Goal: Find specific page/section: Find specific page/section

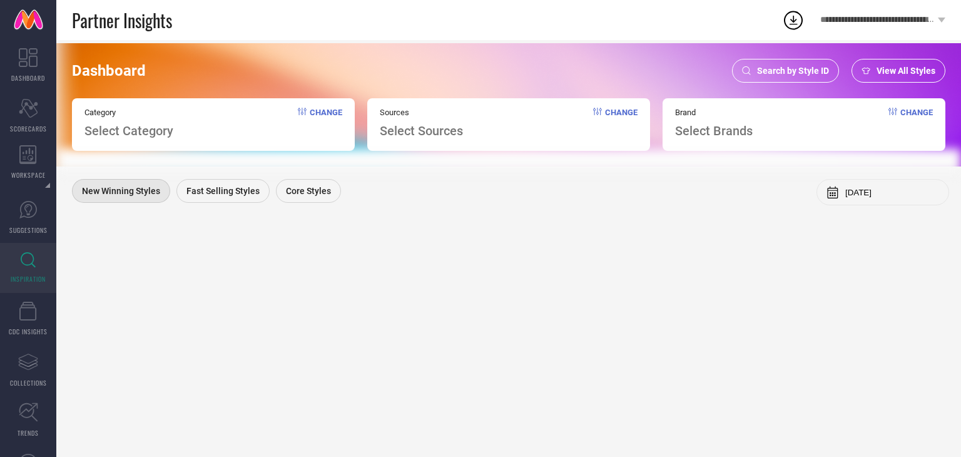
click at [786, 71] on span "Search by Style ID" at bounding box center [793, 71] width 72 height 10
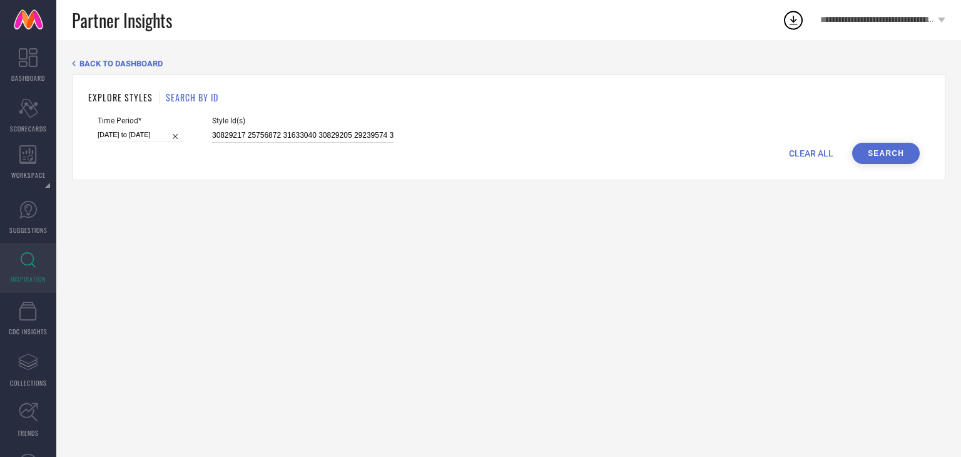
click at [212, 137] on input "30829217 25756872 31633040 30829205 29239574 30829154 25756872 31169153 3082920…" at bounding box center [302, 135] width 181 height 14
paste input "8717975 36756953 8717979 15557590 32494198 36011747 36865122 32494175 31218250 …"
type input "8717975 36756953 8717979 15557590 32494198 36011747 36865122 32494175 31218250 …"
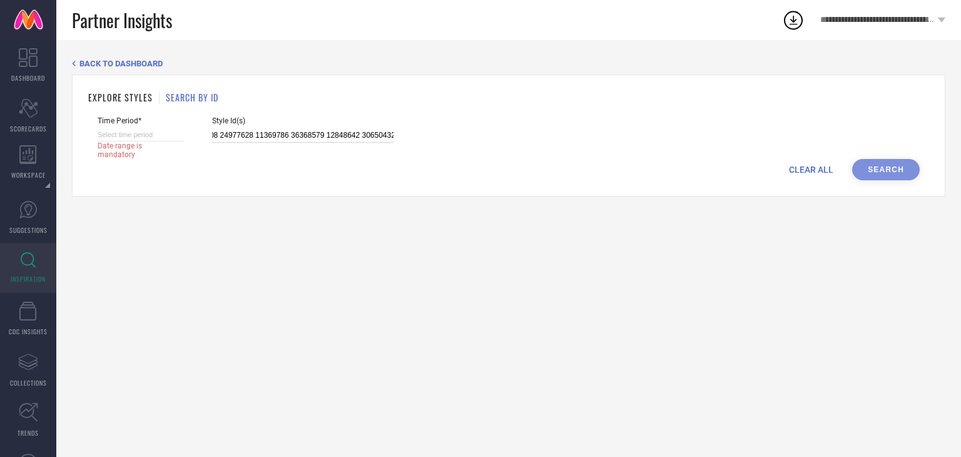
click at [173, 136] on input at bounding box center [141, 134] width 86 height 13
select select "8"
select select "2025"
select select "9"
select select "2025"
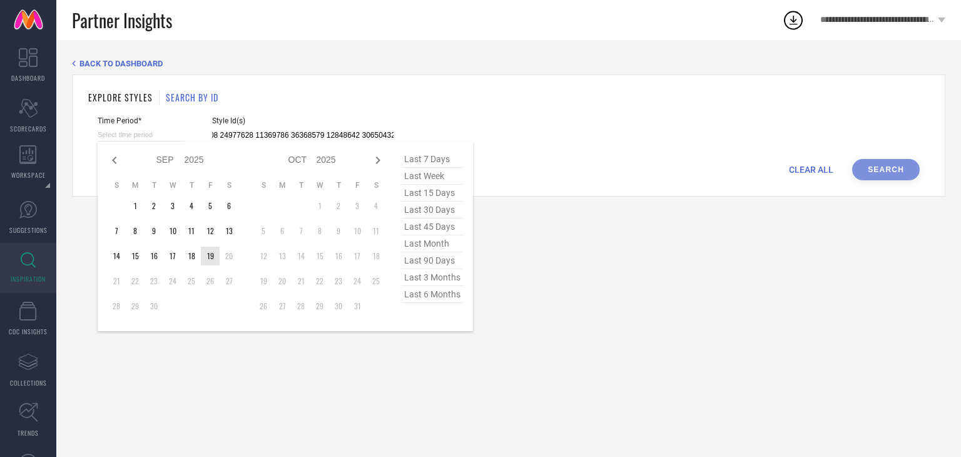
type input "After [DATE]"
click at [207, 253] on td "19" at bounding box center [210, 255] width 19 height 19
type input "8717975 36756953 8717979 15557590 32494198 36011747 36865122 32494175 31218250 …"
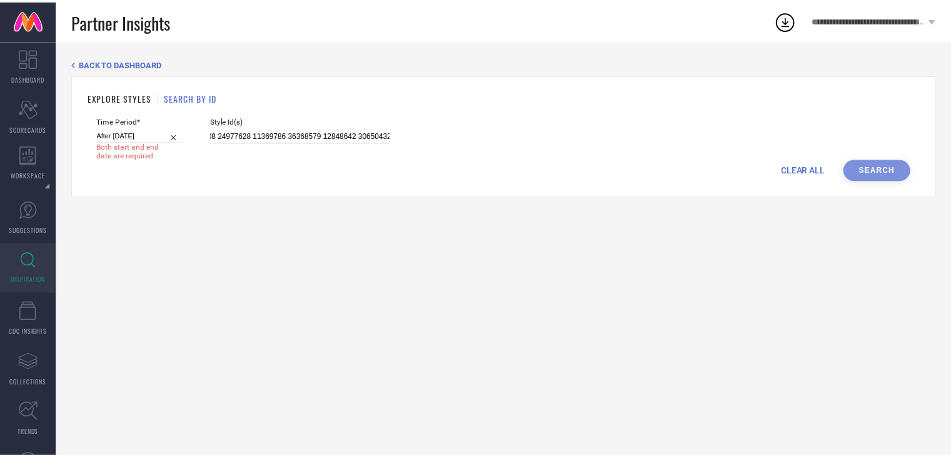
scroll to position [0, 0]
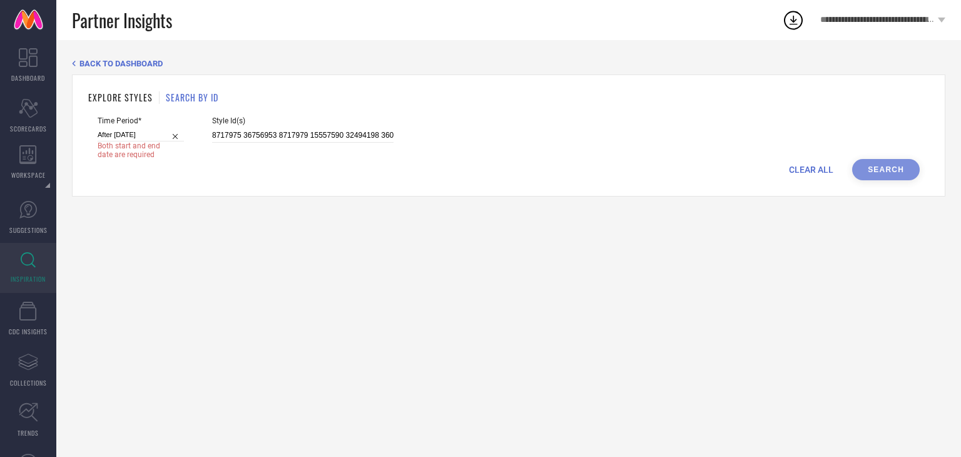
click at [400, 372] on div "BACK TO DASHBOARD EXPLORE STYLES SEARCH BY ID Time Period* After [DATE] Both st…" at bounding box center [508, 248] width 904 height 417
select select "8"
select select "2025"
select select "9"
select select "2025"
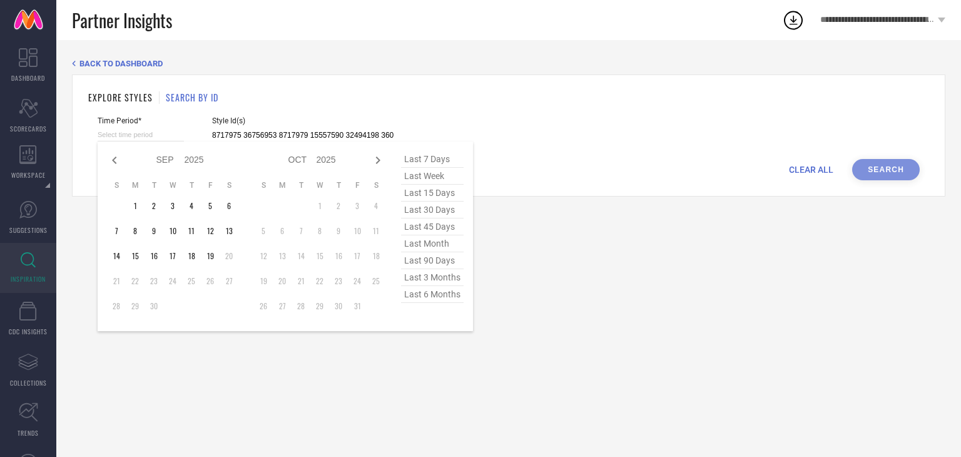
click at [168, 134] on input at bounding box center [141, 134] width 86 height 13
click at [410, 163] on span "last 7 days" at bounding box center [432, 159] width 63 height 17
type input "[DATE] to [DATE]"
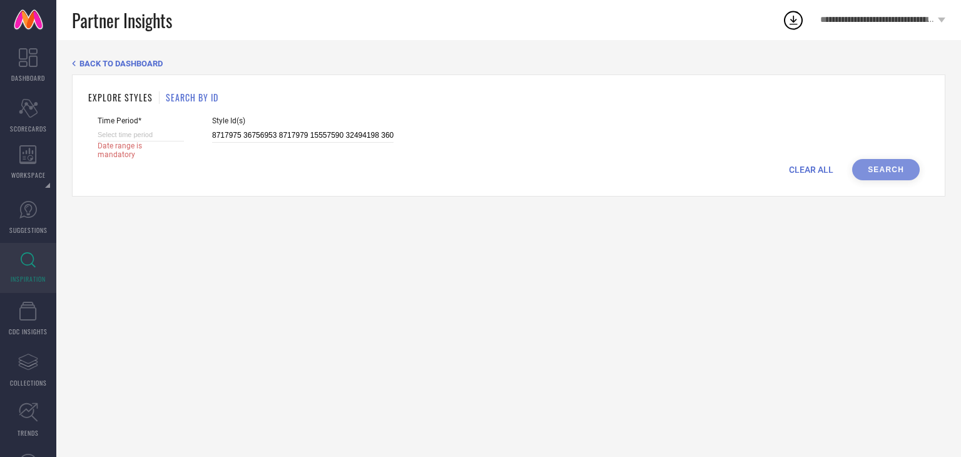
click at [169, 136] on input at bounding box center [141, 134] width 86 height 13
select select "8"
select select "2025"
select select "9"
select select "2025"
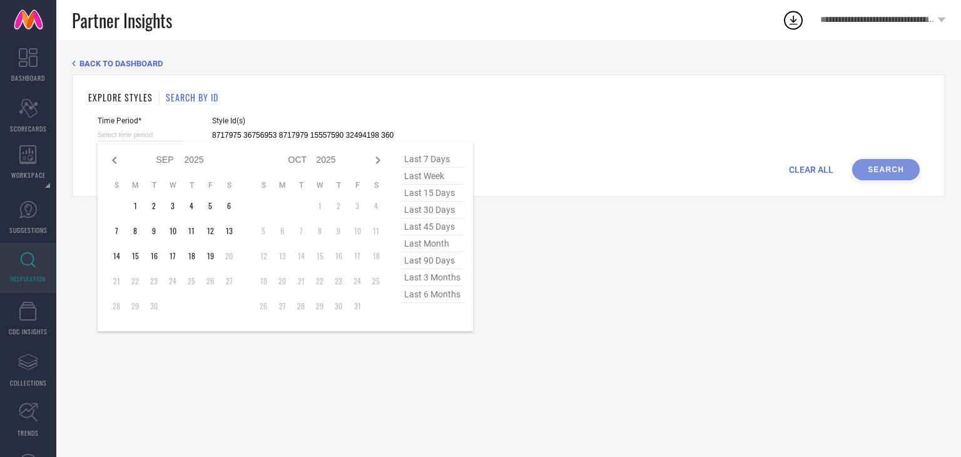
click at [425, 169] on span "last week" at bounding box center [432, 176] width 63 height 17
type input "[DATE] to [DATE]"
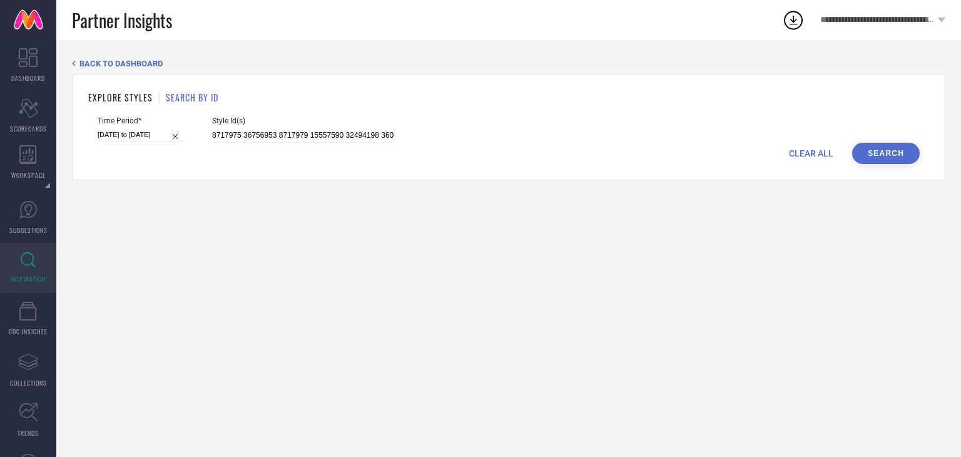
click at [858, 151] on button "Search" at bounding box center [886, 153] width 68 height 21
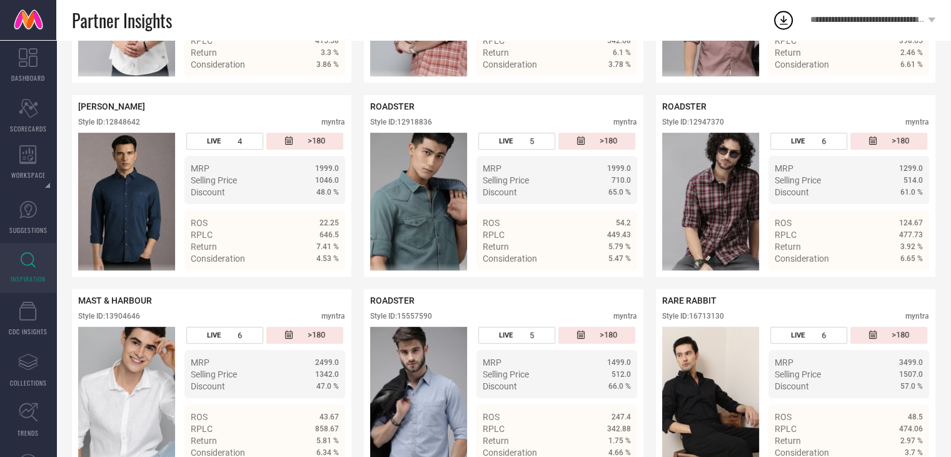
scroll to position [434, 0]
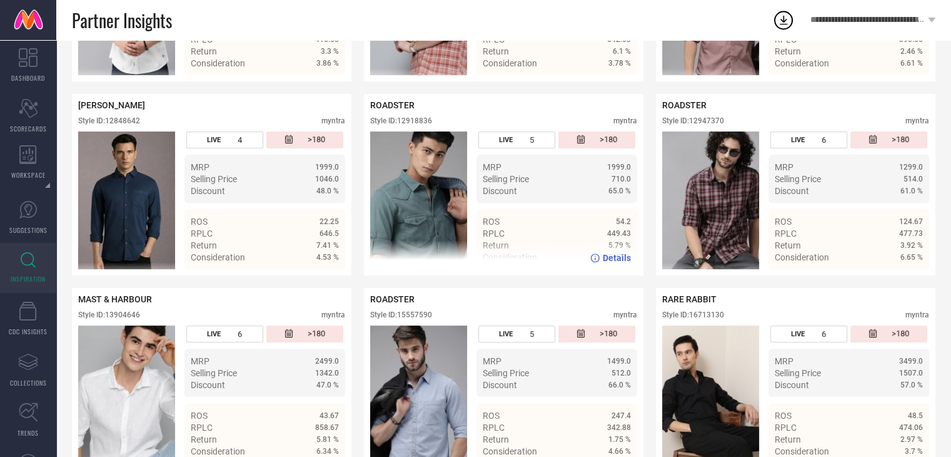
click at [415, 122] on div "Style ID: 12918836" at bounding box center [401, 120] width 62 height 9
copy div "12918836"
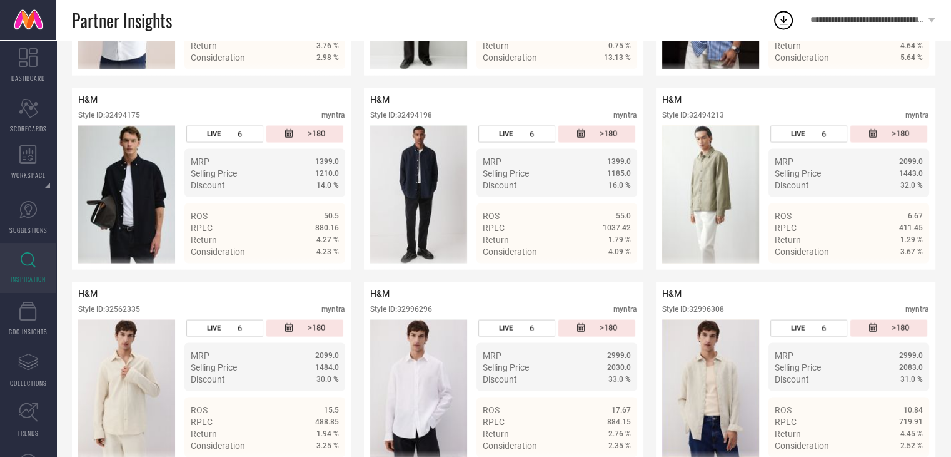
scroll to position [2379, 0]
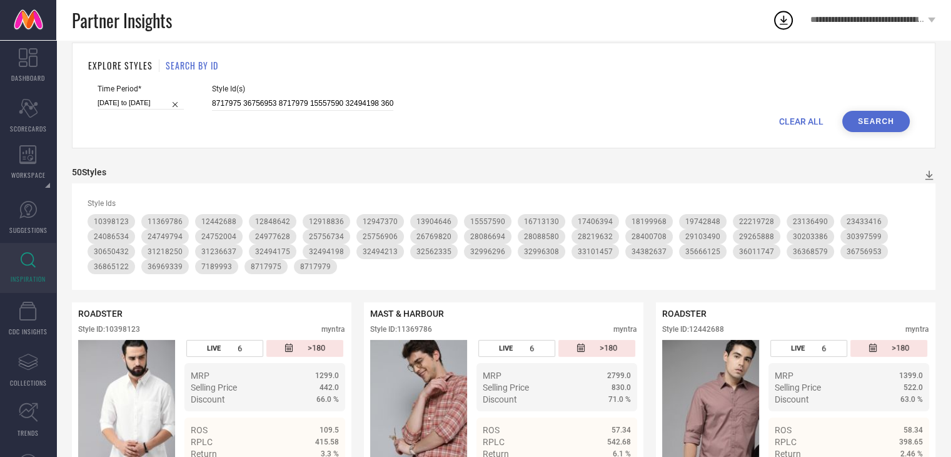
scroll to position [0, 0]
